Goal: Navigation & Orientation: Find specific page/section

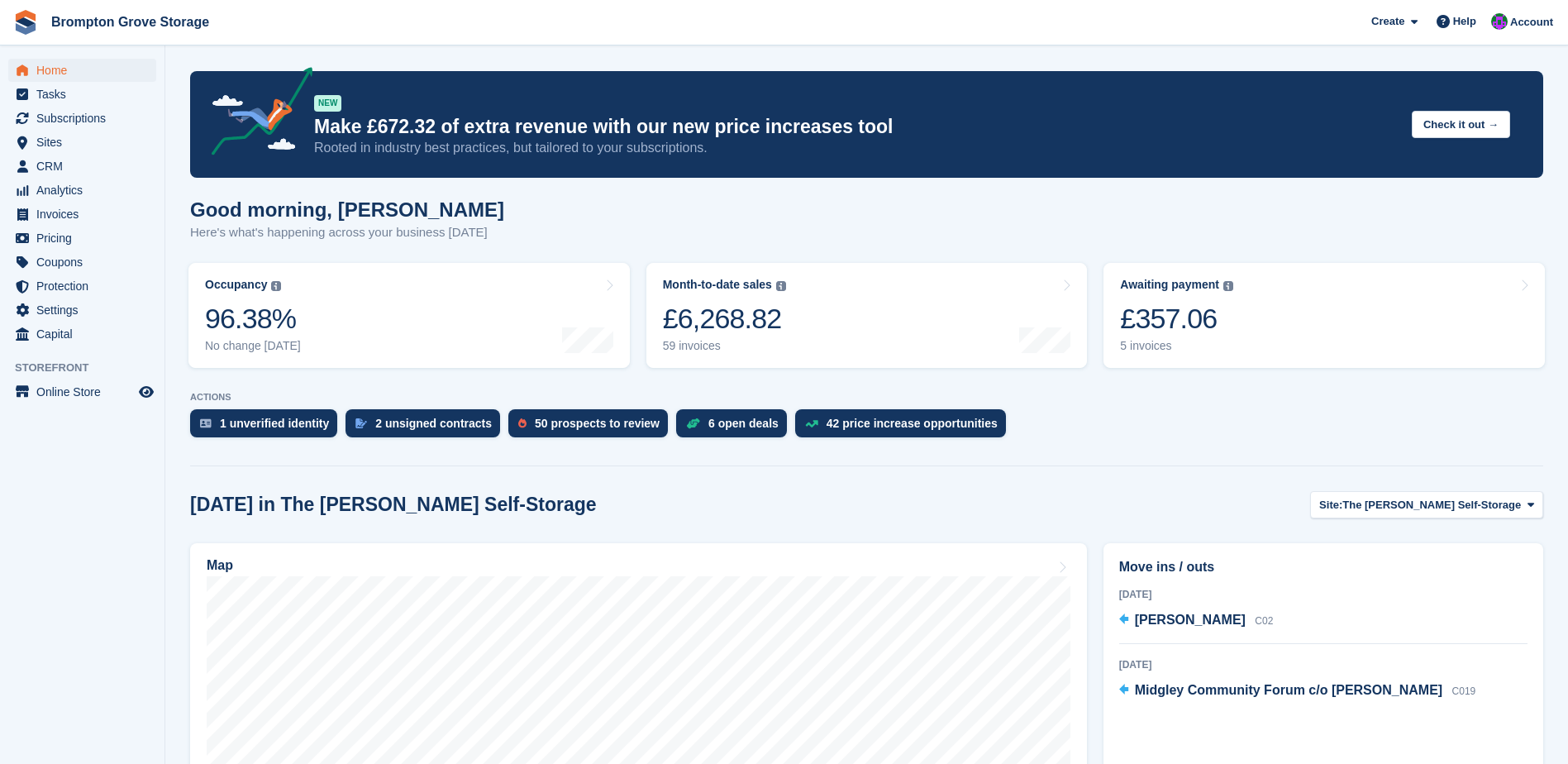
scroll to position [330, 0]
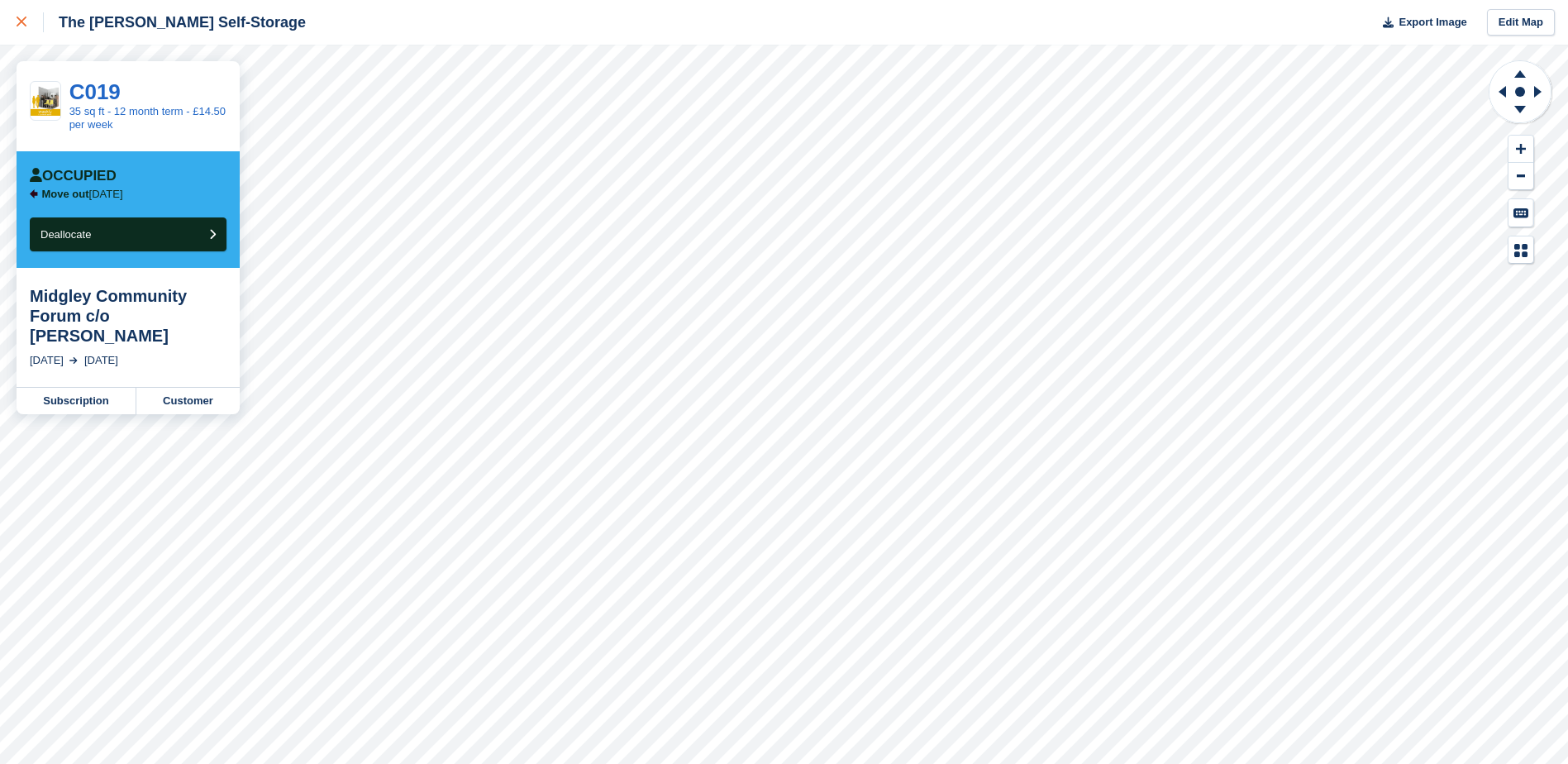
click at [25, 28] on div at bounding box center [30, 21] width 27 height 20
